Goal: Check status

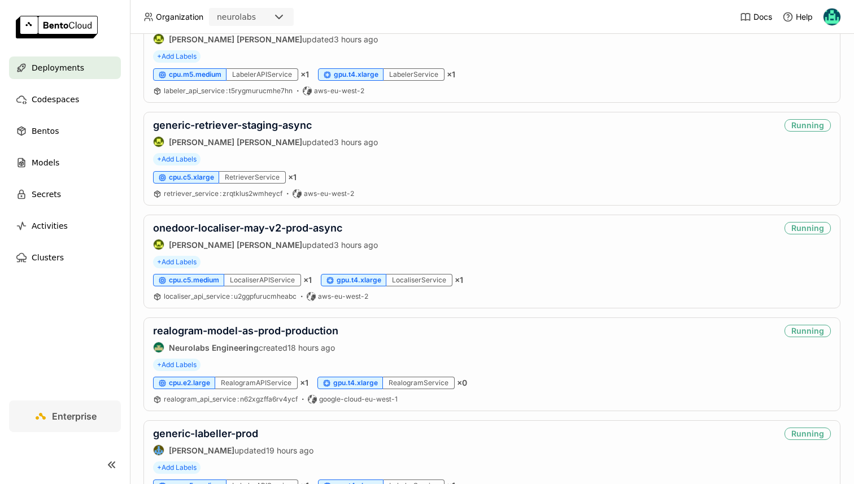
scroll to position [752, 0]
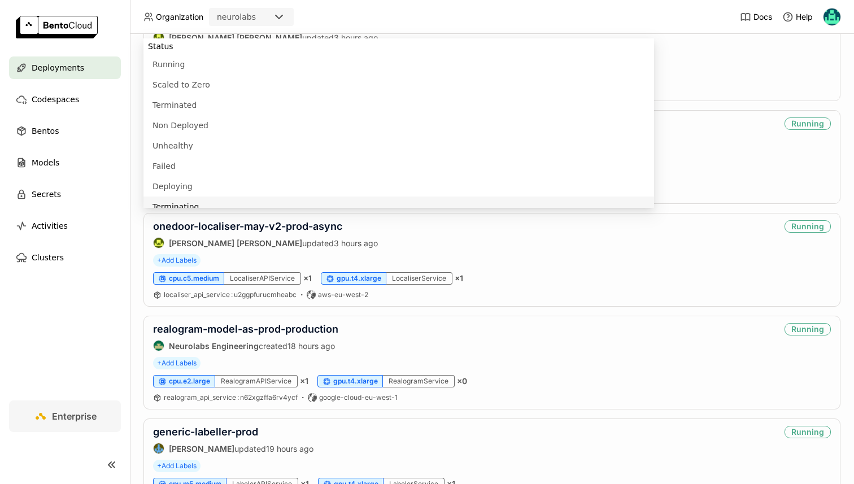
click at [80, 340] on nav "Deployments Codespaces Bentos Models Secrets Activities Clusters" at bounding box center [65, 228] width 130 height 344
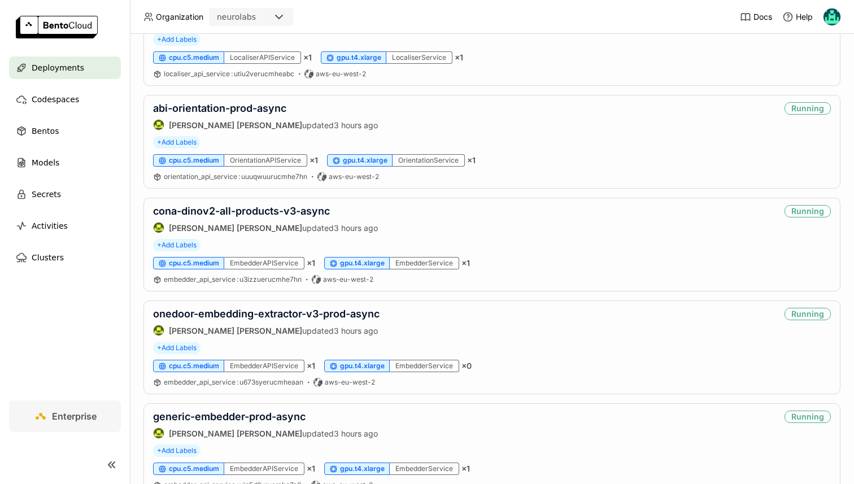
scroll to position [0, 0]
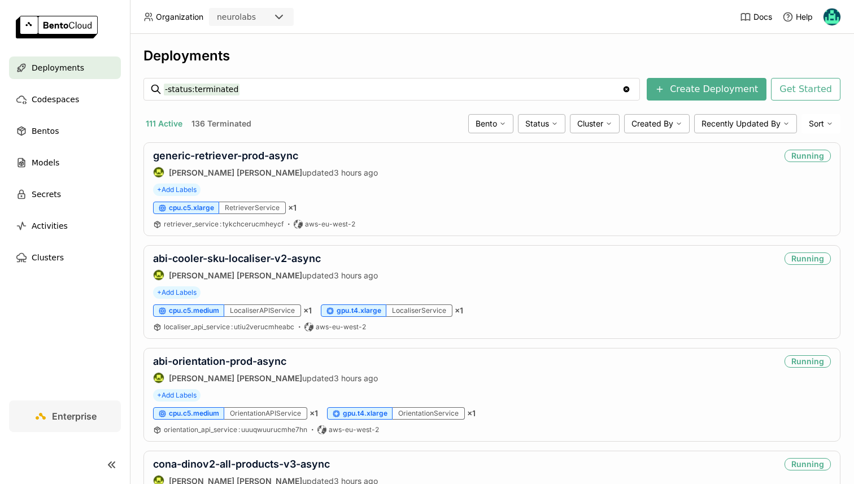
click at [242, 86] on input "-status:terminated" at bounding box center [393, 89] width 458 height 18
type input "gcp"
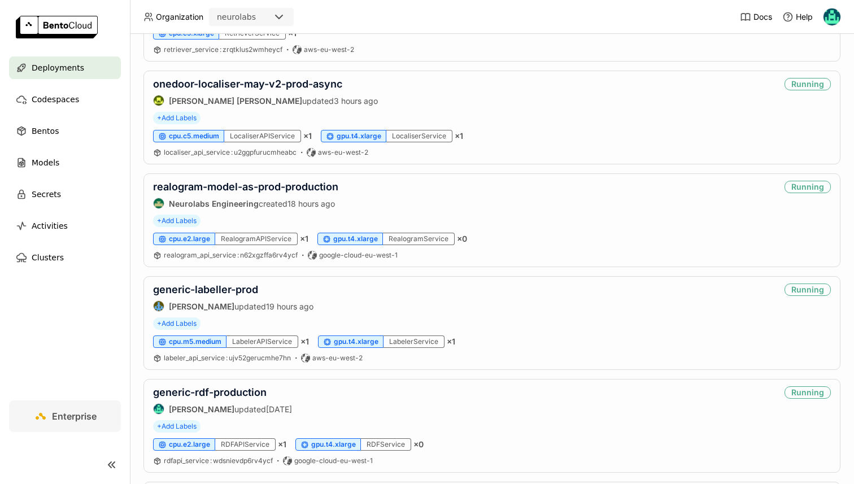
scroll to position [899, 0]
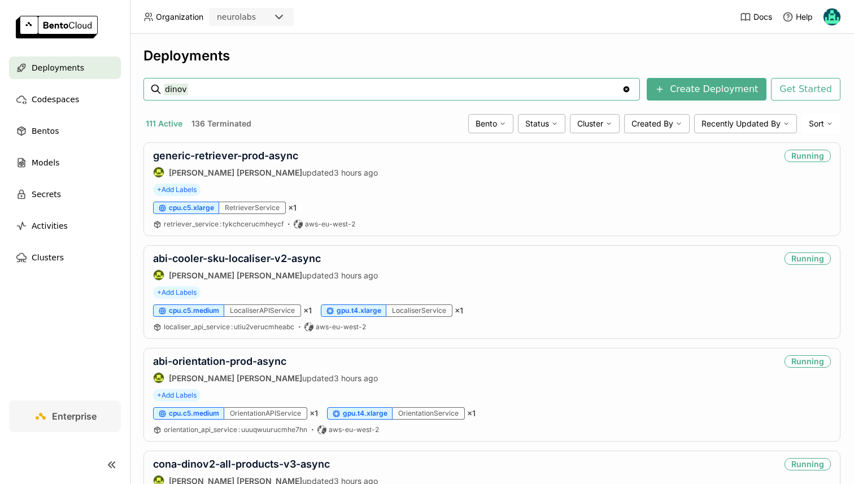
type input "dinov3"
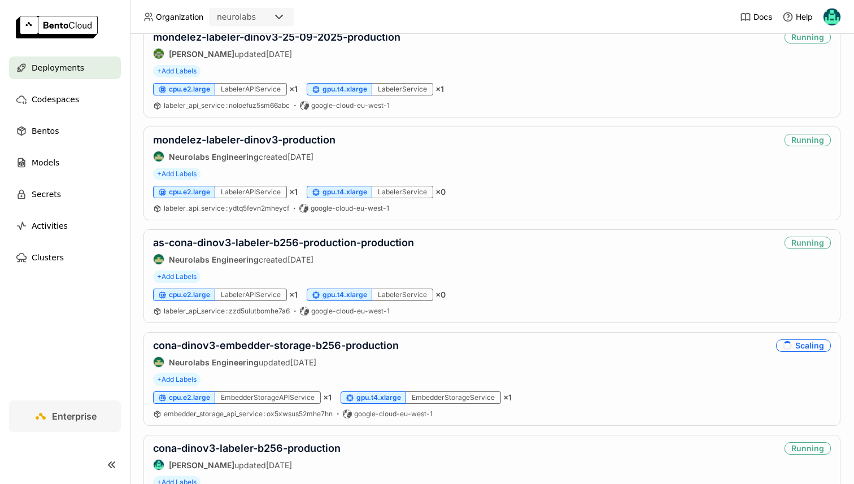
scroll to position [336, 0]
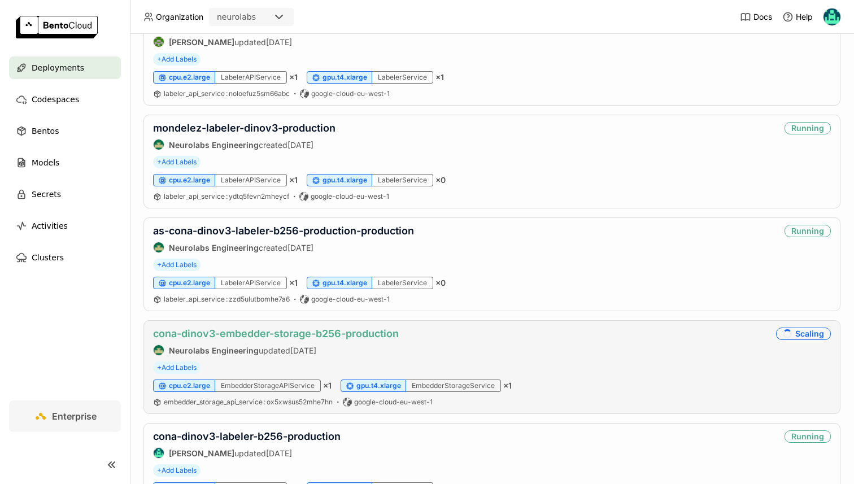
click at [256, 330] on link "cona-dinov3-embedder-storage-b256-production" at bounding box center [276, 333] width 246 height 12
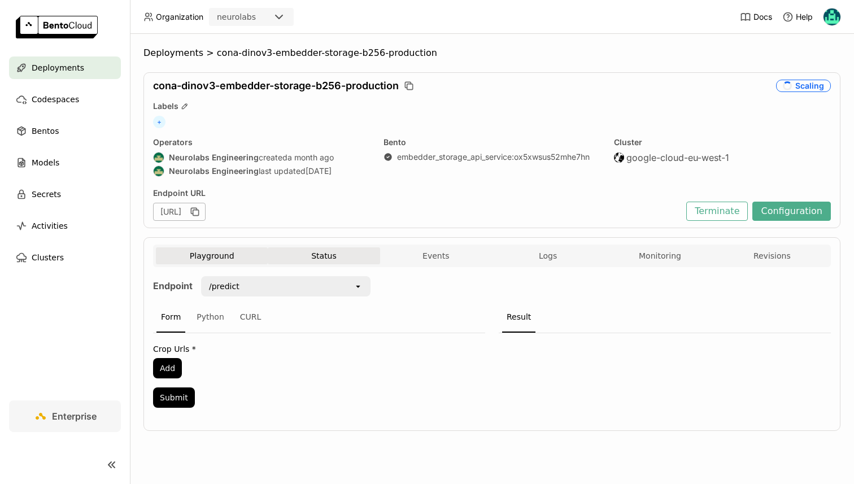
click at [325, 247] on button "Status" at bounding box center [324, 255] width 112 height 17
